Goal: Task Accomplishment & Management: Manage account settings

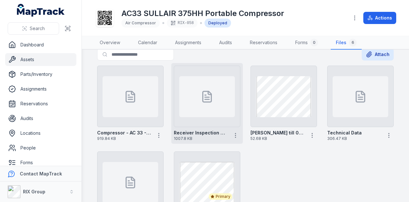
scroll to position [61, 0]
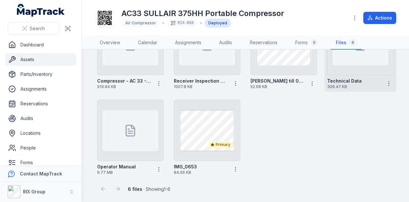
click at [354, 68] on div at bounding box center [360, 44] width 66 height 61
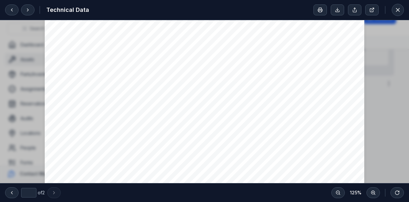
type input "*"
click at [395, 11] on icon at bounding box center [397, 10] width 6 height 6
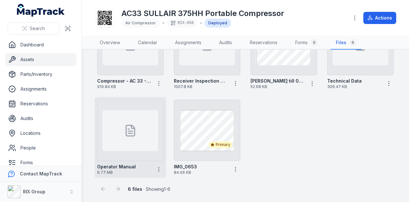
click at [126, 132] on icon at bounding box center [130, 130] width 9 height 11
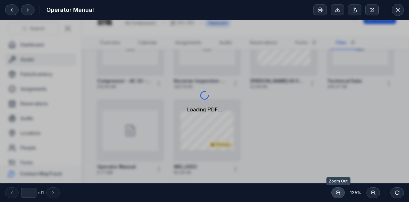
click at [340, 191] on icon at bounding box center [337, 192] width 5 height 5
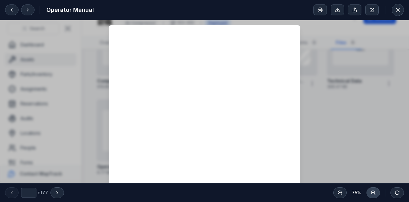
click at [375, 194] on icon at bounding box center [372, 192] width 5 height 5
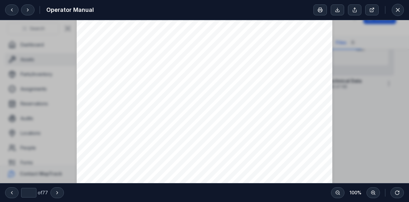
scroll to position [926, 0]
type input "*"
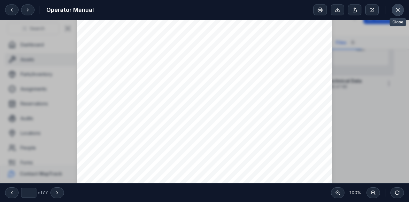
click at [401, 10] on button at bounding box center [398, 10] width 12 height 12
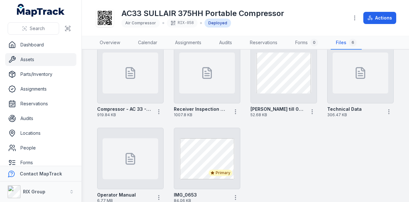
scroll to position [61, 0]
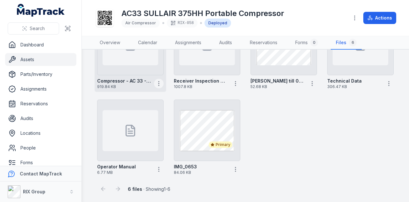
click at [160, 82] on icon "button" at bounding box center [159, 83] width 6 height 6
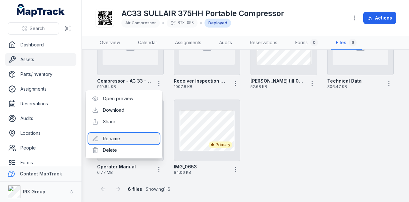
click at [137, 133] on div "Rename" at bounding box center [124, 138] width 72 height 11
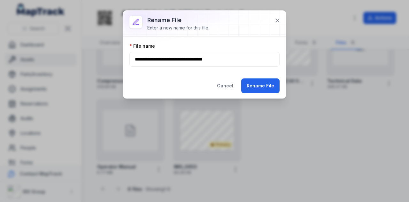
click at [184, 60] on input "**********" at bounding box center [204, 59] width 150 height 15
drag, startPoint x: 183, startPoint y: 58, endPoint x: 130, endPoint y: 61, distance: 52.4
click at [130, 61] on input "**********" at bounding box center [204, 59] width 150 height 15
click at [265, 82] on button "Rename File" at bounding box center [260, 85] width 38 height 15
type input "**********"
